Goal: Check status: Check status

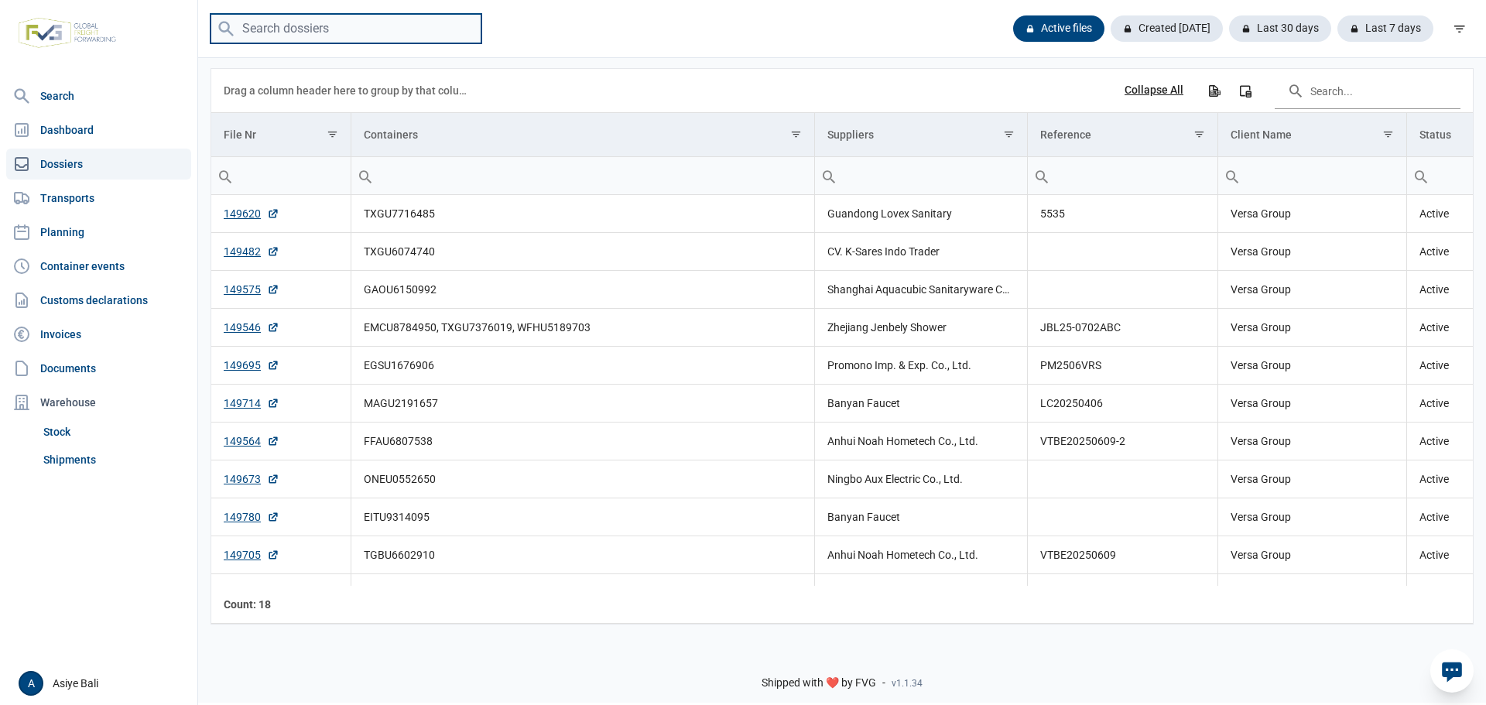
click at [362, 28] on input "search" at bounding box center [345, 29] width 271 height 30
type input "txgu6074740"
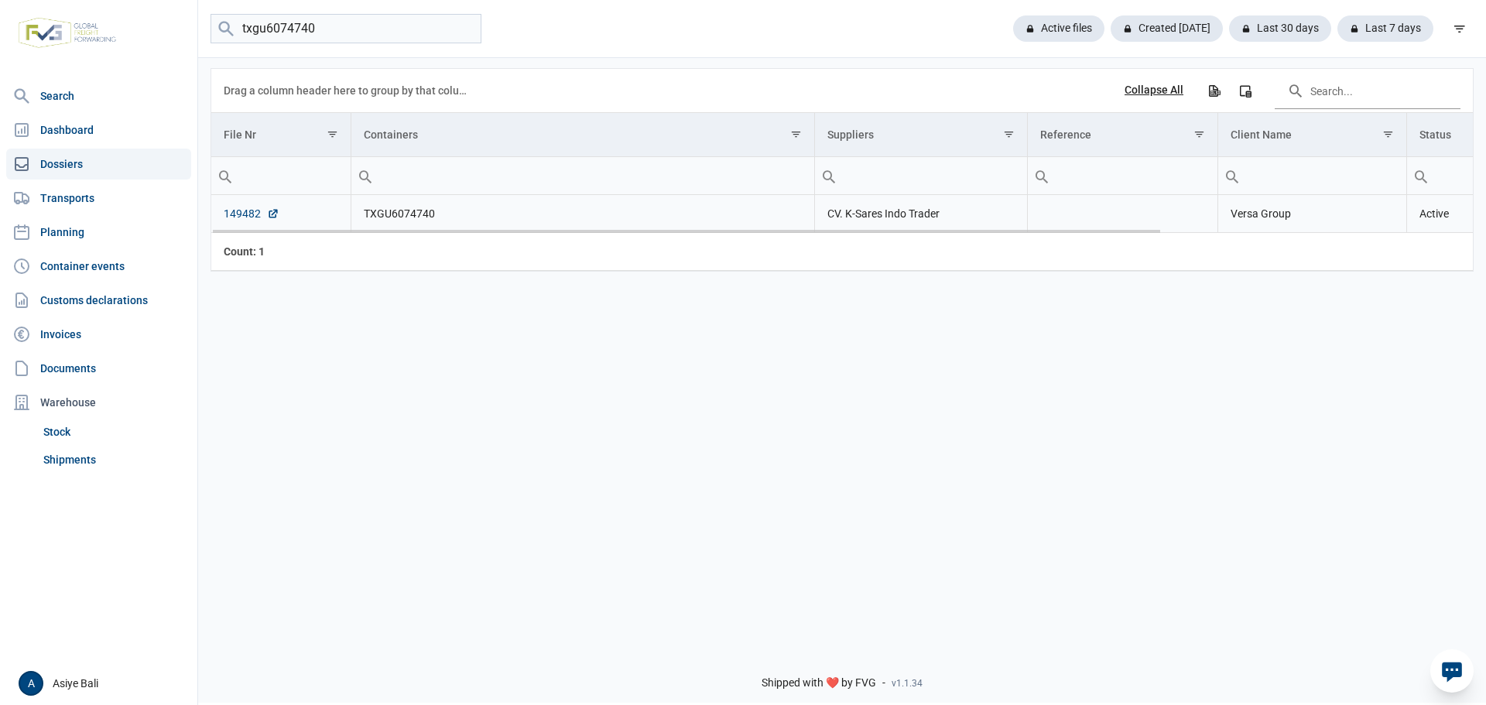
click at [239, 210] on link "149482" at bounding box center [252, 213] width 56 height 15
